Goal: Transaction & Acquisition: Purchase product/service

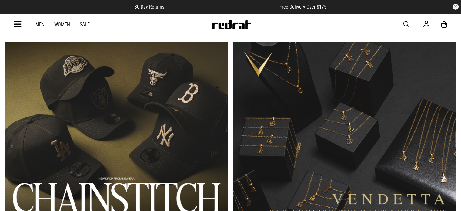
scroll to position [397, 0]
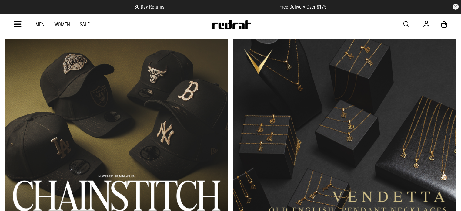
click at [383, 104] on link "2 / 2" at bounding box center [344, 131] width 223 height 185
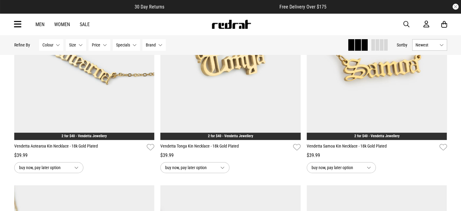
drag, startPoint x: 465, startPoint y: 46, endPoint x: 463, endPoint y: 87, distance: 41.0
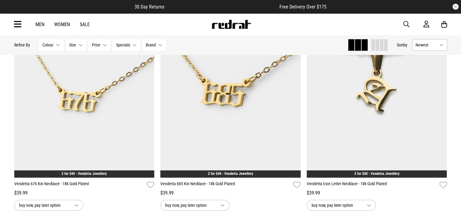
scroll to position [364, 0]
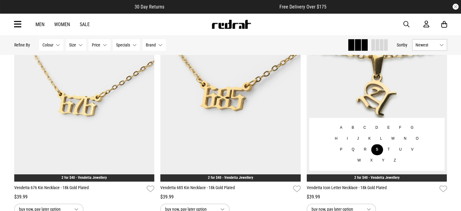
click at [377, 148] on button "S" at bounding box center [377, 149] width 12 height 11
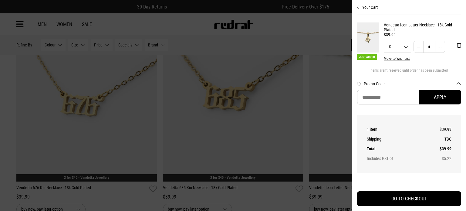
click at [359, 7] on icon "Close cart preview" at bounding box center [358, 7] width 3 height 5
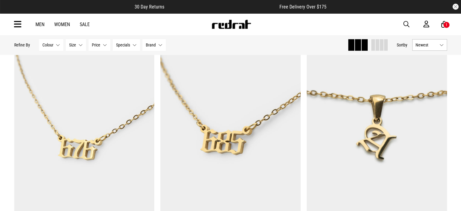
scroll to position [364, 0]
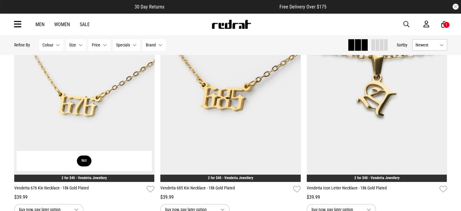
click at [84, 158] on button "Nil" at bounding box center [84, 160] width 15 height 11
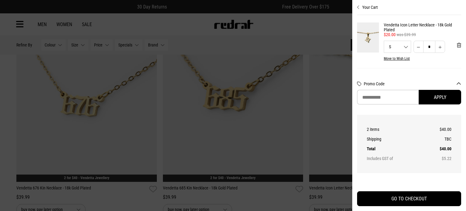
click at [358, 5] on icon "Close cart preview" at bounding box center [358, 7] width 3 height 5
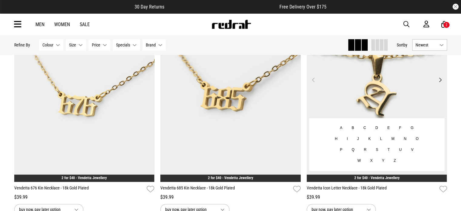
click at [357, 89] on img at bounding box center [377, 83] width 140 height 197
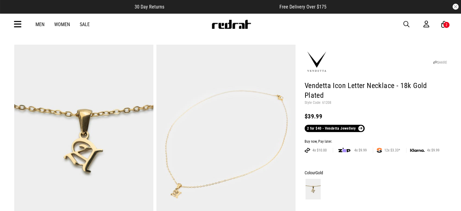
scroll to position [10, 0]
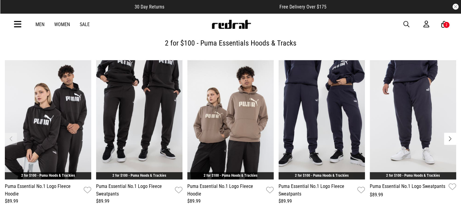
scroll to position [220, 0]
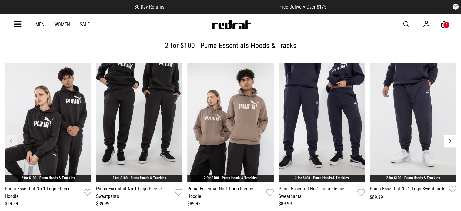
click at [451, 135] on button "Next slide" at bounding box center [450, 141] width 12 height 12
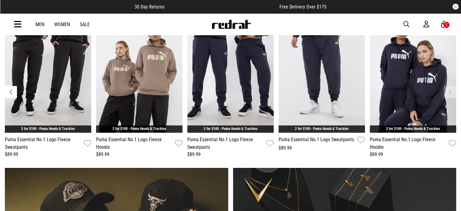
scroll to position [278, 0]
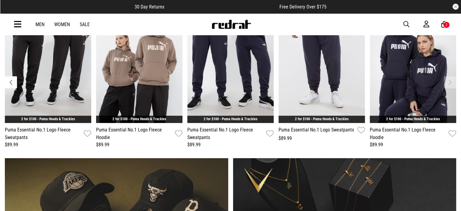
click at [444, 25] on div "2" at bounding box center [446, 25] width 7 height 7
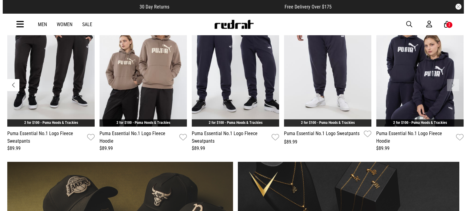
scroll to position [281, 0]
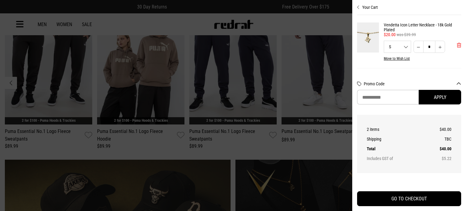
click at [457, 43] on span "'Remove from cart" at bounding box center [459, 45] width 4 height 6
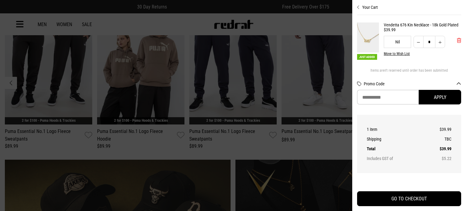
click at [457, 43] on span "'Remove from cart" at bounding box center [459, 41] width 4 height 6
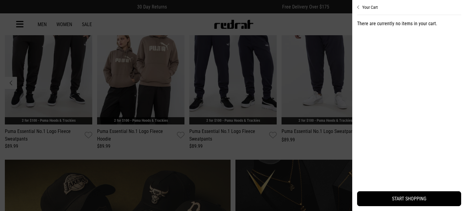
click at [359, 9] on icon "Close cart preview" at bounding box center [358, 7] width 3 height 5
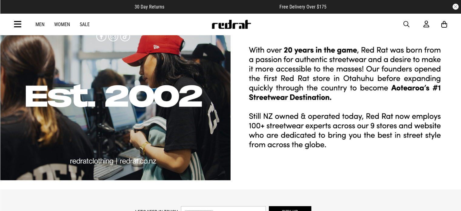
scroll to position [1652, 0]
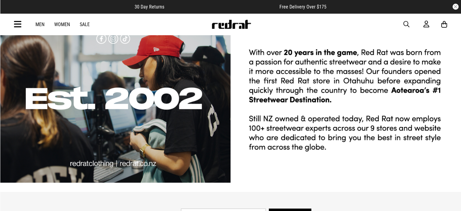
click at [19, 23] on icon at bounding box center [18, 24] width 8 height 10
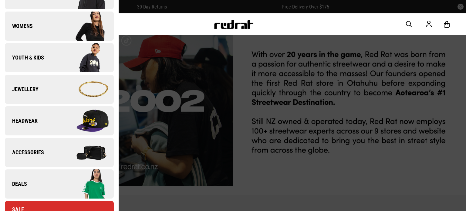
scroll to position [178, 0]
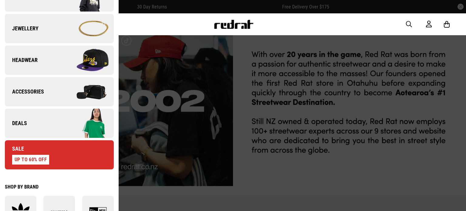
click at [92, 61] on img at bounding box center [86, 60] width 54 height 30
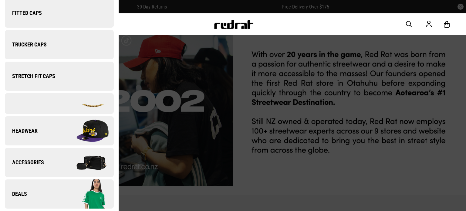
scroll to position [0, 0]
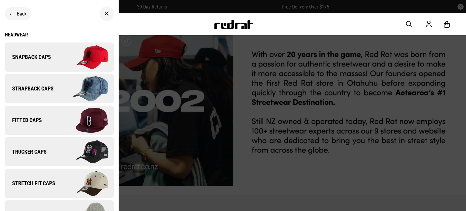
click at [94, 117] on img at bounding box center [86, 120] width 54 height 30
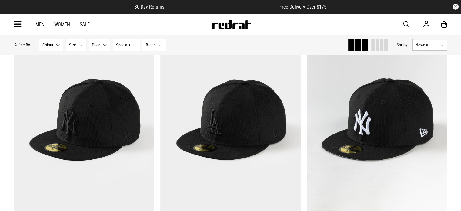
scroll to position [316, 0]
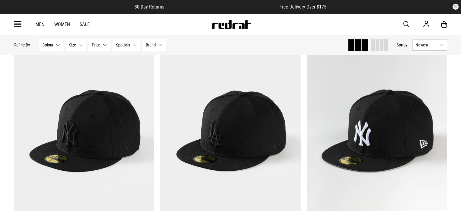
drag, startPoint x: 465, startPoint y: 29, endPoint x: 465, endPoint y: 45, distance: 16.7
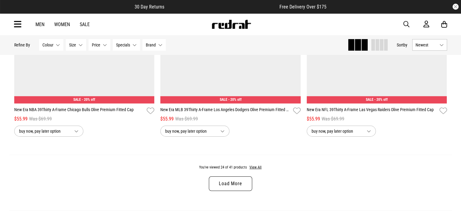
scroll to position [1900, 0]
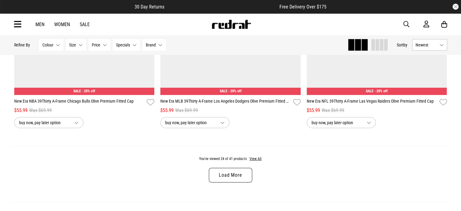
click at [225, 178] on link "Load More" at bounding box center [230, 175] width 43 height 15
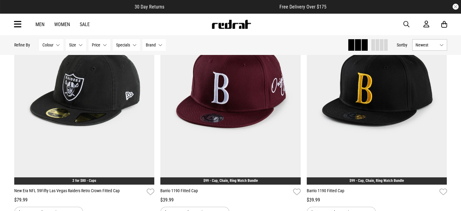
scroll to position [2540, 0]
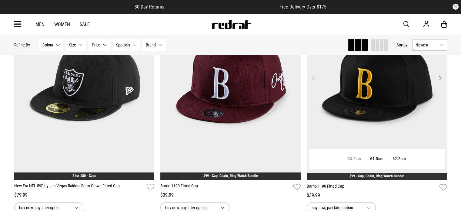
click at [441, 81] on button "Next" at bounding box center [440, 77] width 8 height 7
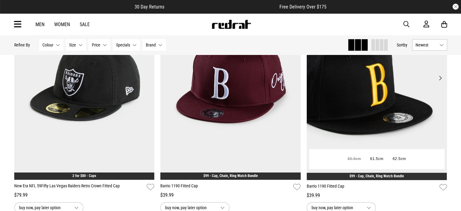
click at [441, 81] on button "Next" at bounding box center [440, 77] width 8 height 7
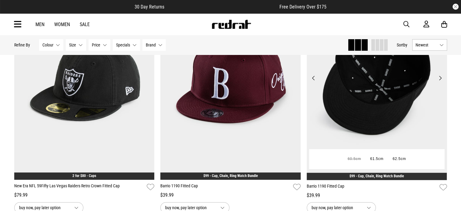
click at [441, 81] on button "Next" at bounding box center [440, 77] width 8 height 7
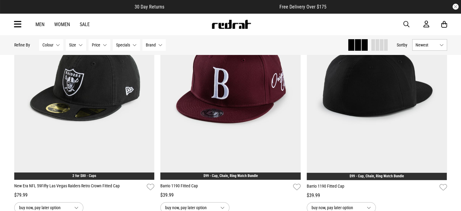
scroll to position [2495, 0]
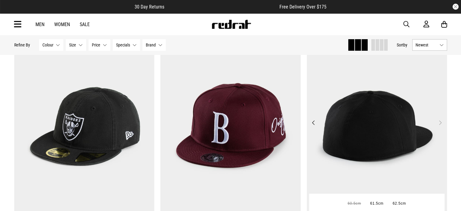
click at [395, 155] on img at bounding box center [377, 126] width 140 height 197
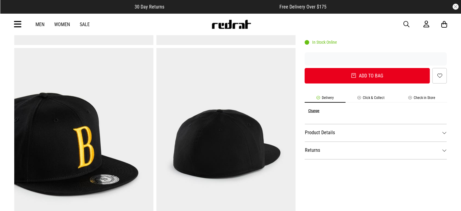
scroll to position [201, 0]
